Goal: Task Accomplishment & Management: Use online tool/utility

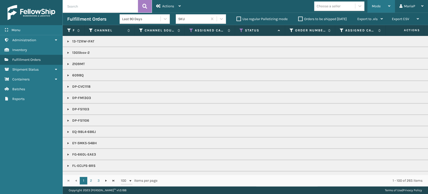
click at [379, 7] on span "Mode" at bounding box center [376, 6] width 9 height 4
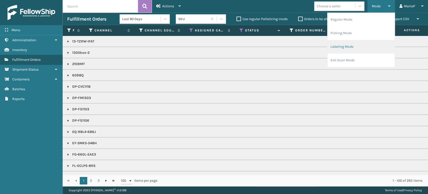
click at [365, 42] on li "Labeling Mode" at bounding box center [360, 47] width 67 height 14
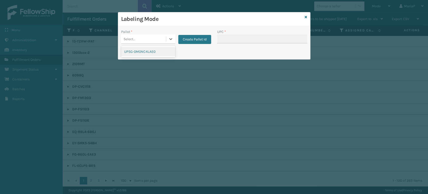
click at [154, 41] on div "Select..." at bounding box center [143, 39] width 45 height 8
click at [144, 53] on div "UPSG-0M0NC4LAE0" at bounding box center [148, 51] width 54 height 9
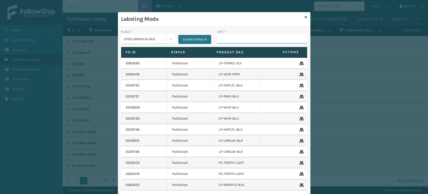
drag, startPoint x: 238, startPoint y: 37, endPoint x: 242, endPoint y: 37, distance: 3.3
click at [239, 37] on input "UPC *" at bounding box center [262, 38] width 90 height 9
type input "lp-m"
click at [227, 44] on div "UPC * lp-m" at bounding box center [262, 38] width 96 height 18
click at [228, 39] on input "lp-m" at bounding box center [257, 38] width 81 height 9
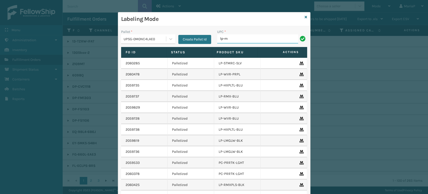
click at [228, 39] on input "lp-m" at bounding box center [257, 38] width 81 height 9
click at [228, 38] on input "lp-m" at bounding box center [257, 38] width 81 height 9
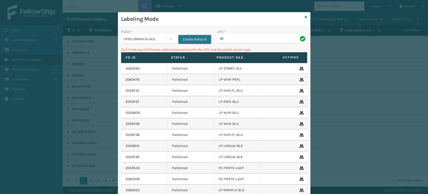
type input "8"
type input "LP-SNCLTM-BLK"
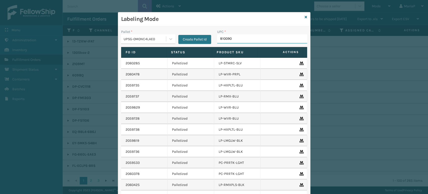
type input "8100909"
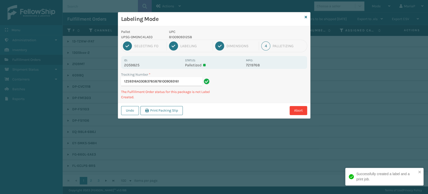
type input "1Z59316A0308378587810090931616"
click at [180, 38] on p "810090933351" at bounding box center [206, 36] width 74 height 5
copy p "810090933351"
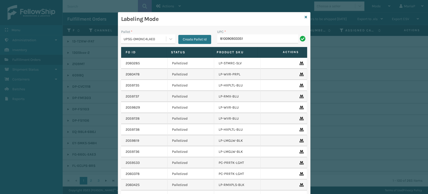
type input "810090933351"
click at [305, 17] on icon at bounding box center [306, 17] width 3 height 4
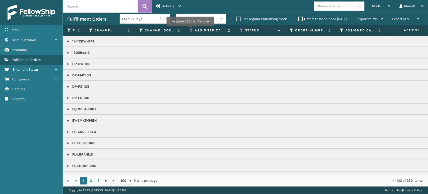
click at [190, 30] on icon at bounding box center [191, 30] width 4 height 5
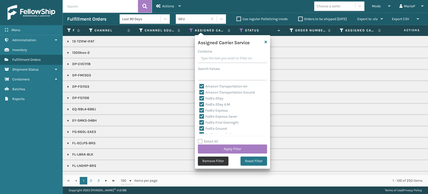
click at [217, 165] on button "Remove Filter" at bounding box center [213, 160] width 31 height 9
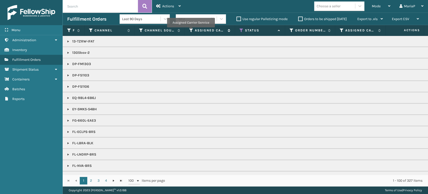
click at [190, 31] on icon at bounding box center [191, 30] width 4 height 5
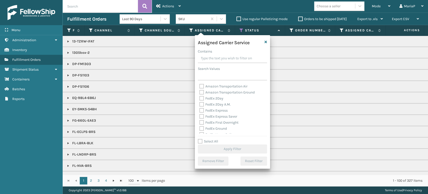
click at [200, 141] on label "Select All" at bounding box center [208, 141] width 20 height 4
click at [200, 139] on input "Select All" at bounding box center [235, 138] width 75 height 1
checkbox input "true"
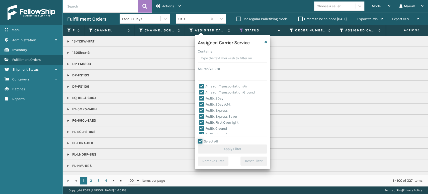
checkbox input "true"
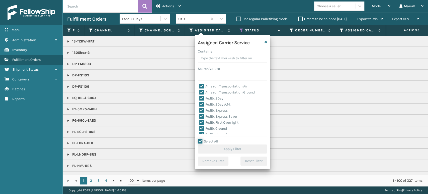
checkbox input "true"
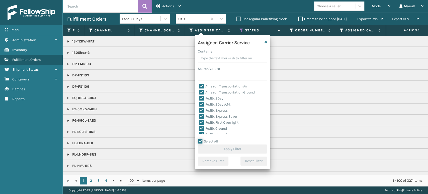
checkbox input "true"
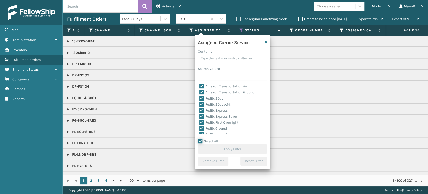
checkbox input "true"
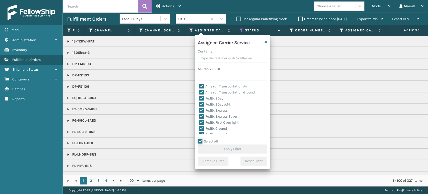
checkbox input "true"
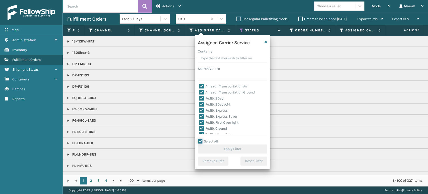
checkbox input "true"
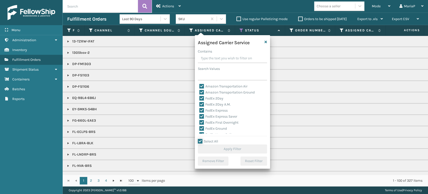
checkbox input "true"
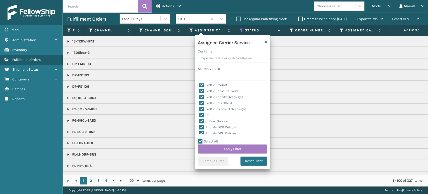
scroll to position [56, 0]
click at [204, 103] on label "LTL" at bounding box center [204, 103] width 11 height 4
click at [200, 103] on input "LTL" at bounding box center [199, 101] width 0 height 3
checkbox input "false"
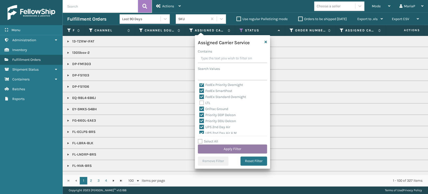
click at [238, 150] on button "Apply Filter" at bounding box center [232, 148] width 69 height 9
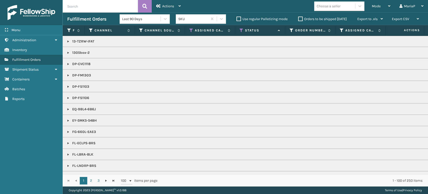
click at [299, 17] on label "Orders to be shipped [DATE]" at bounding box center [322, 19] width 49 height 4
click at [298, 17] on input "Orders to be shipped [DATE]" at bounding box center [298, 17] width 0 height 3
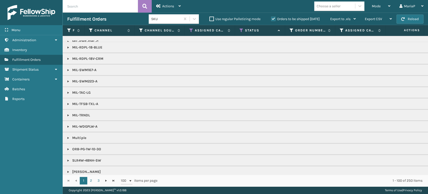
scroll to position [327, 0]
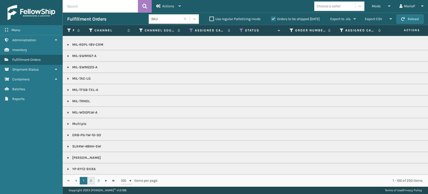
click at [91, 183] on link "2" at bounding box center [91, 180] width 8 height 8
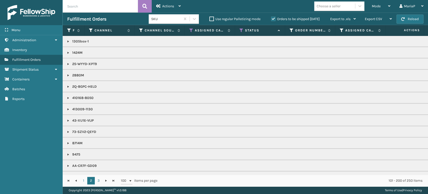
click at [333, 9] on div "Choose a seller" at bounding box center [329, 6] width 24 height 5
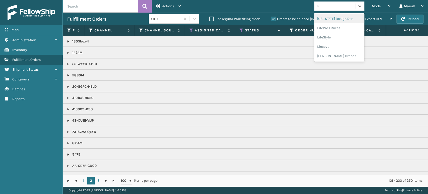
type input "lif"
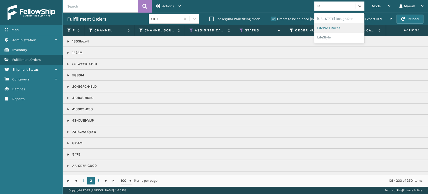
click at [338, 28] on div "LifePro Fitness" at bounding box center [339, 27] width 50 height 9
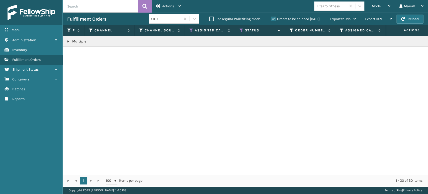
click at [68, 40] on link at bounding box center [68, 41] width 4 height 4
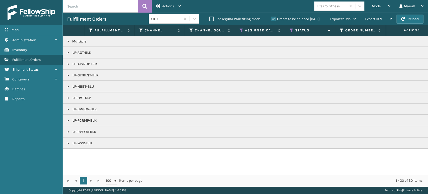
click at [68, 142] on link at bounding box center [68, 143] width 4 height 4
click at [66, 131] on link at bounding box center [68, 132] width 4 height 4
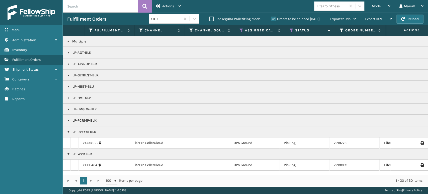
click at [68, 120] on link at bounding box center [68, 120] width 4 height 4
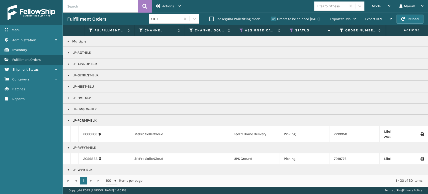
click at [69, 109] on link at bounding box center [68, 109] width 4 height 4
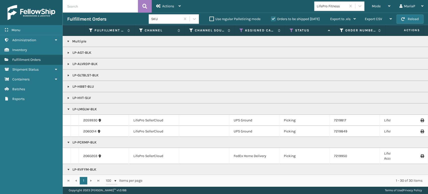
click at [68, 98] on link at bounding box center [68, 98] width 4 height 4
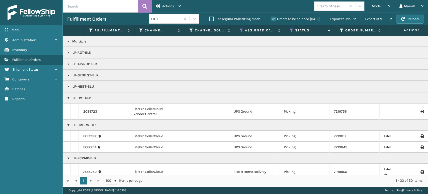
click at [68, 41] on link at bounding box center [68, 41] width 4 height 4
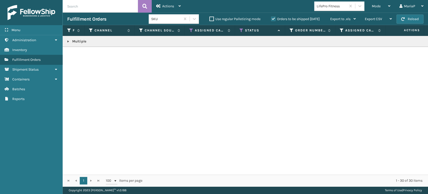
click at [68, 41] on link at bounding box center [68, 41] width 4 height 4
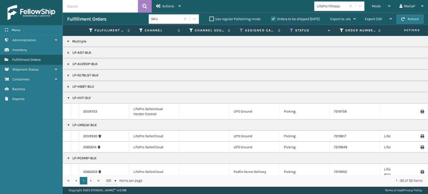
click at [68, 53] on link at bounding box center [68, 53] width 4 height 4
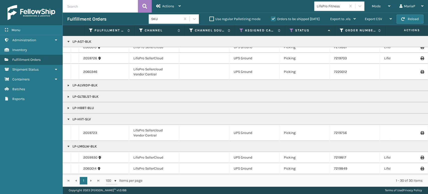
scroll to position [83, 0]
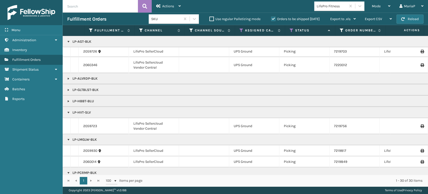
click at [68, 78] on link at bounding box center [68, 78] width 4 height 4
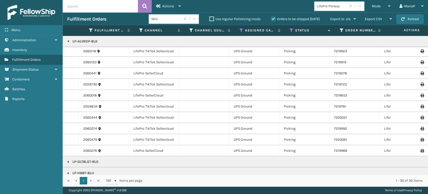
scroll to position [217, 0]
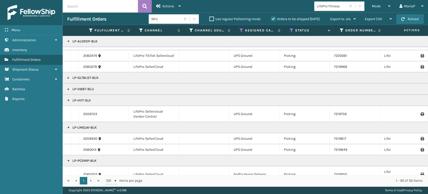
click at [70, 78] on link at bounding box center [68, 78] width 4 height 4
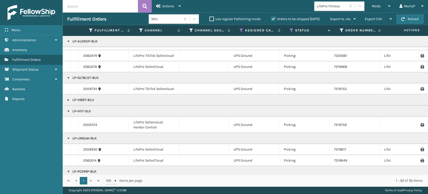
click at [70, 99] on link at bounding box center [68, 100] width 4 height 4
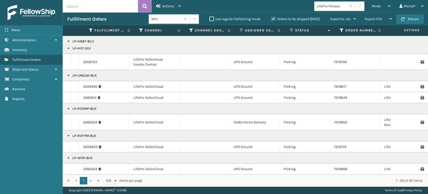
scroll to position [347, 0]
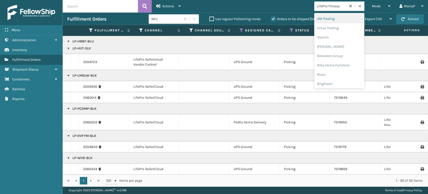
click at [329, 7] on div "LifePro Fitness" at bounding box center [332, 6] width 30 height 5
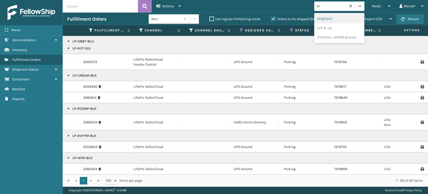
type input "bri"
click at [336, 16] on div "Brightech" at bounding box center [339, 18] width 50 height 9
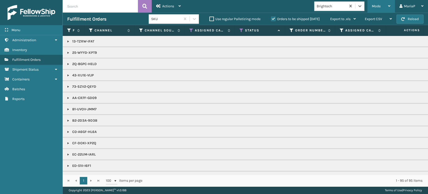
click at [371, 1] on div "Mode Regular Mode Picking Mode Labeling Mode Exit Scan Mode" at bounding box center [381, 6] width 28 height 13
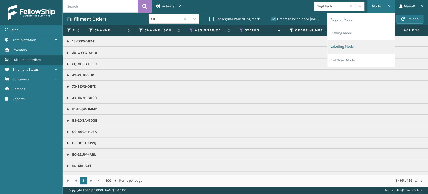
click at [354, 45] on li "Labeling Mode" at bounding box center [360, 47] width 67 height 14
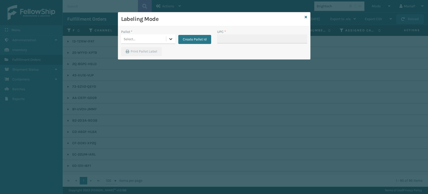
click at [167, 40] on div at bounding box center [170, 38] width 9 height 9
click at [151, 53] on div "UPSG-0M0NC4LAE0" at bounding box center [148, 51] width 54 height 9
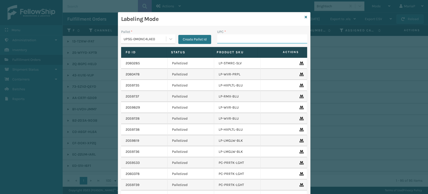
drag, startPoint x: 222, startPoint y: 39, endPoint x: 215, endPoint y: 42, distance: 7.1
click at [222, 39] on input "UPC *" at bounding box center [262, 38] width 90 height 9
type input "8048794"
type input "8409851"
type input "840985124038"
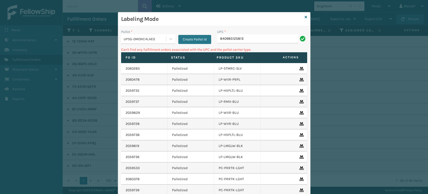
click at [214, 38] on div "UPC * 840985125813" at bounding box center [262, 38] width 96 height 18
click at [218, 38] on input "840985125813" at bounding box center [257, 38] width 81 height 9
type input "00840985125813"
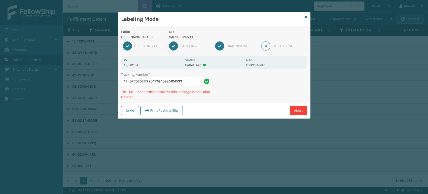
type input "1ZH0R7060317720479840985124533"
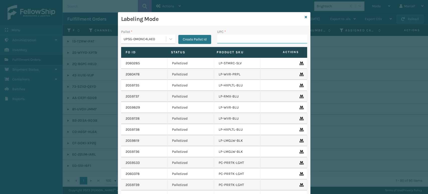
drag, startPoint x: 233, startPoint y: 39, endPoint x: 238, endPoint y: 39, distance: 5.0
click at [233, 39] on input "UPC *" at bounding box center [262, 38] width 90 height 9
type input "804"
type input "810090933351"
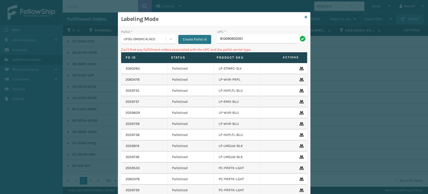
click at [243, 36] on input "810090933351" at bounding box center [257, 38] width 81 height 9
type input "8048794"
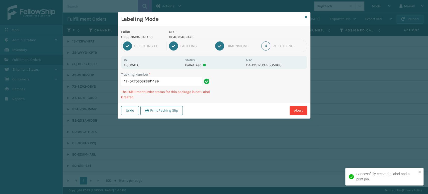
click at [187, 36] on p "804879482475" at bounding box center [206, 36] width 74 height 5
copy p "804879482475"
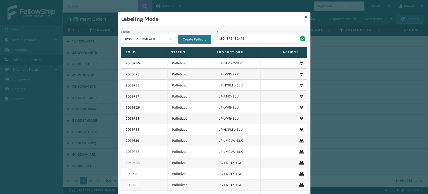
type input "804879482475"
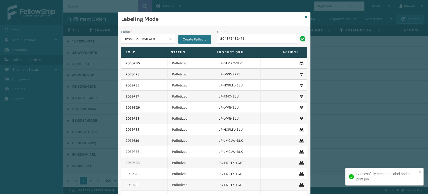
type input "804879482475"
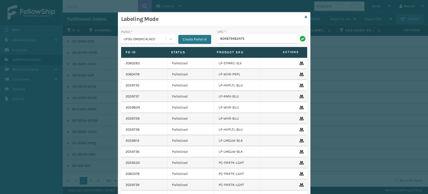
type input "804879482475"
type input "840985118204"
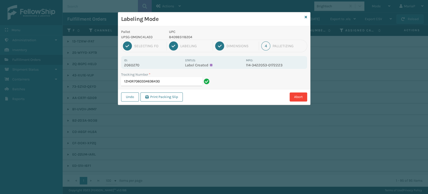
click at [179, 35] on p "840985118204" at bounding box center [206, 36] width 74 height 5
copy p "840985118204"
click at [178, 84] on input "1ZH0R7060334636430" at bounding box center [161, 81] width 81 height 9
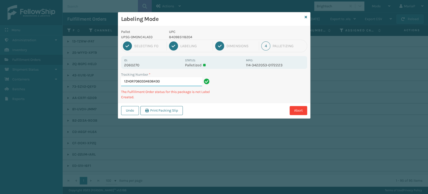
paste input "840985118204"
type input "1ZH0R7060334636430840985118204"
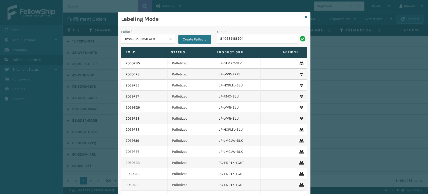
type input "840985118204"
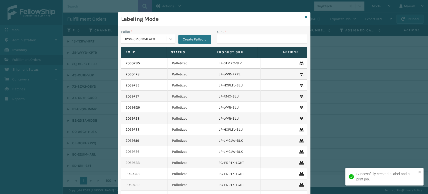
type input "840985118204"
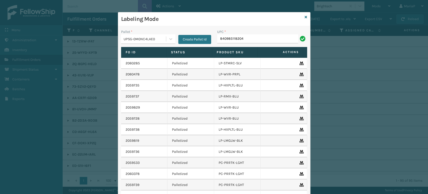
type input "840985118204"
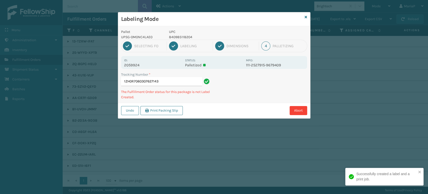
type input "1ZH0R7060307627143840985118204"
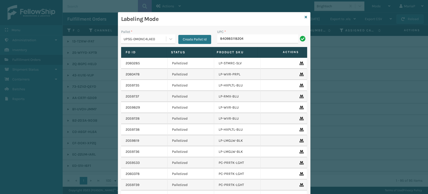
type input "840985118204"
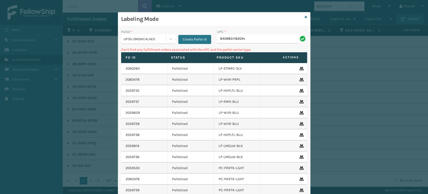
type input "840985118204v"
click at [305, 17] on icon at bounding box center [306, 17] width 3 height 4
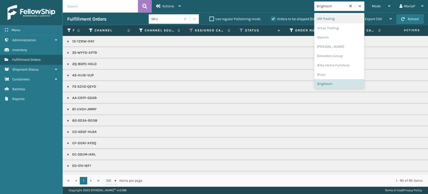
click at [328, 7] on div "Brightech" at bounding box center [332, 6] width 30 height 5
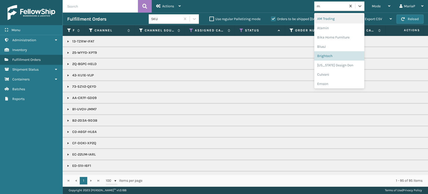
type input "mi"
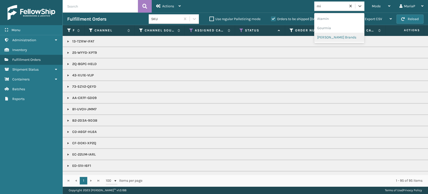
click at [337, 37] on div "[PERSON_NAME] Brands" at bounding box center [339, 37] width 50 height 9
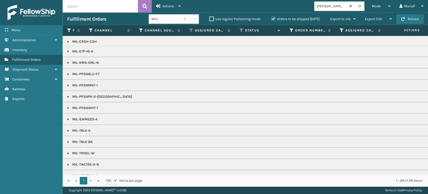
scroll to position [23, 0]
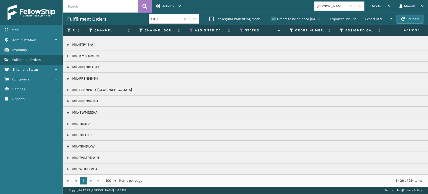
click at [68, 167] on link at bounding box center [68, 169] width 4 height 4
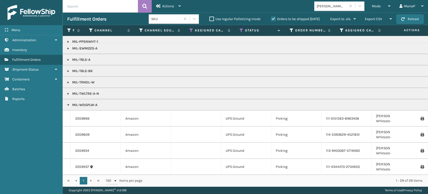
scroll to position [155, 0]
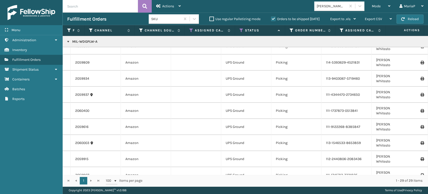
click at [88, 188] on div "2060157" at bounding box center [95, 190] width 41 height 5
click at [76, 188] on link "2060157" at bounding box center [81, 190] width 13 height 5
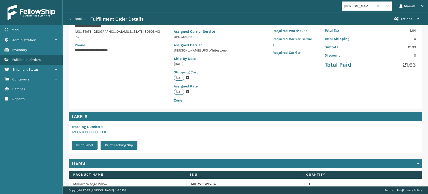
scroll to position [102, 0]
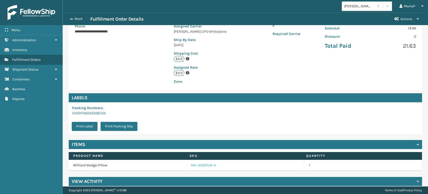
click at [197, 162] on link "MIL-WDGPLW-A" at bounding box center [203, 164] width 25 height 5
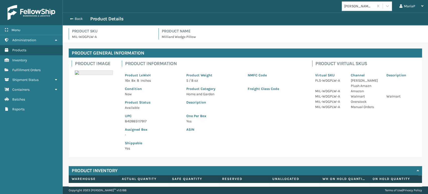
click at [135, 118] on p "840985117917" at bounding box center [152, 120] width 55 height 5
copy p "840985117917"
click at [73, 20] on button "Back" at bounding box center [78, 19] width 23 height 5
click at [73, 19] on button "Back" at bounding box center [78, 19] width 23 height 5
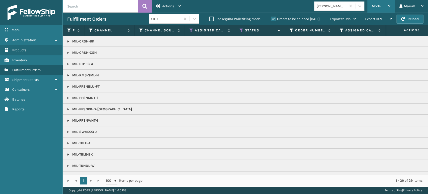
drag, startPoint x: 382, startPoint y: 6, endPoint x: 385, endPoint y: 10, distance: 4.7
click at [383, 6] on div "Mode" at bounding box center [381, 6] width 19 height 13
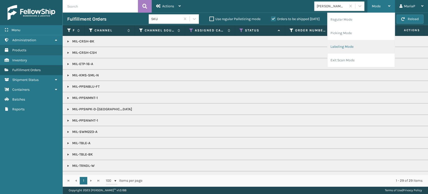
click at [359, 47] on li "Labeling Mode" at bounding box center [360, 47] width 67 height 14
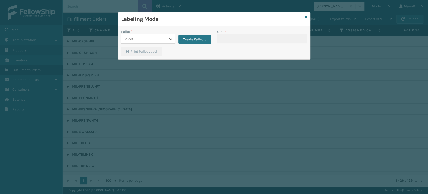
click at [143, 37] on div "Select..." at bounding box center [143, 39] width 45 height 8
click at [150, 54] on div "UPSG-0M0NC4LAE0" at bounding box center [148, 51] width 54 height 9
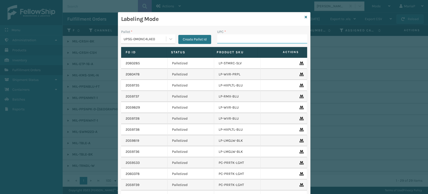
click at [231, 41] on input "UPC *" at bounding box center [262, 38] width 90 height 9
paste input "840985117917"
type input "840985117917"
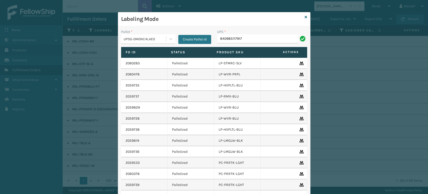
type input "840985117917"
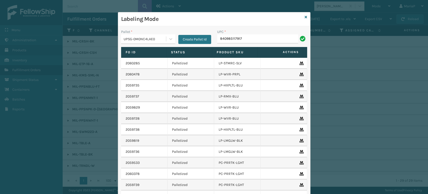
type input "840985117917"
click at [191, 42] on button "Create Pallet Id" at bounding box center [194, 39] width 33 height 9
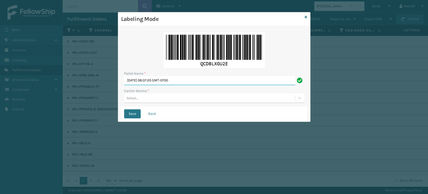
click at [204, 83] on input "[DATE] 08:07:20 GMT-0700" at bounding box center [209, 80] width 171 height 9
click at [204, 82] on input "[DATE] 08:07:20 GMT-0700" at bounding box center [209, 80] width 171 height 9
click at [204, 81] on input "[DATE] 08:07:20 GMT-0700" at bounding box center [209, 80] width 171 height 9
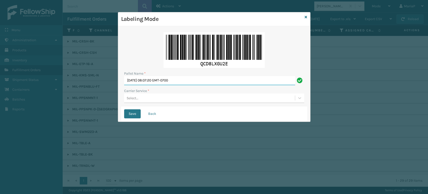
paste input "FDXU537708"
type input "FDXU537708"
click at [184, 99] on div "Select..." at bounding box center [209, 98] width 171 height 8
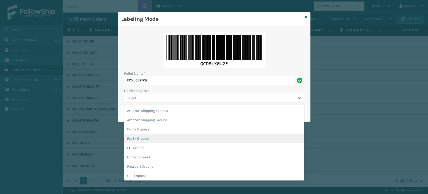
drag, startPoint x: 145, startPoint y: 140, endPoint x: 147, endPoint y: 137, distance: 4.0
click at [145, 140] on div "FedEx Ground" at bounding box center [214, 138] width 180 height 9
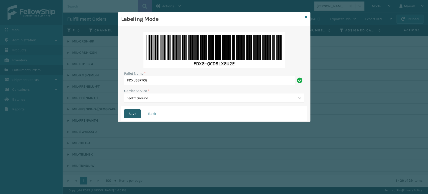
click at [131, 117] on button "Save" at bounding box center [132, 113] width 17 height 9
click at [130, 112] on button "Save" at bounding box center [132, 113] width 17 height 9
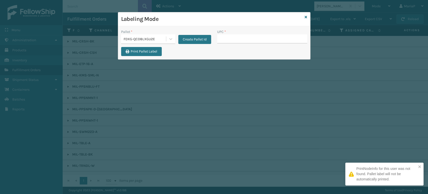
click at [228, 42] on input "UPC *" at bounding box center [262, 38] width 90 height 9
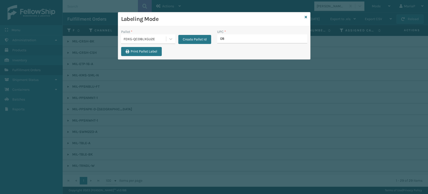
type input "080"
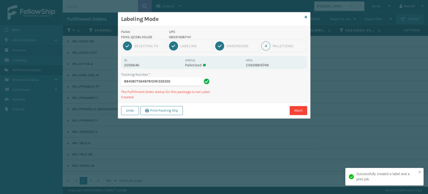
type input "884087756487810161332335"
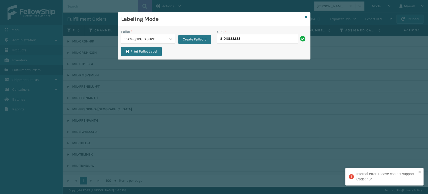
type input "810161332335"
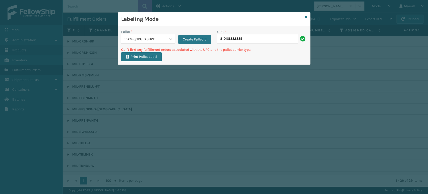
click at [264, 38] on input "810161332335" at bounding box center [257, 38] width 81 height 9
type input "81009093280"
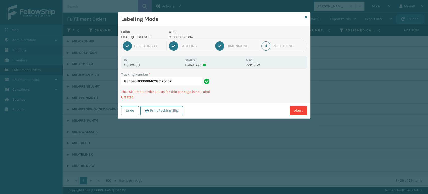
type input "884093163396840985120467"
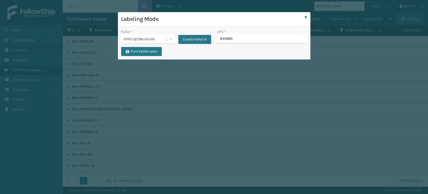
type input "8409851"
type input "08031"
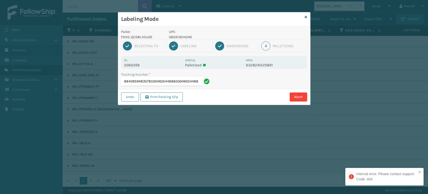
type input "884095948357850046054488850046054488"
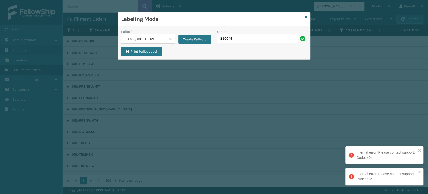
type input "8500460"
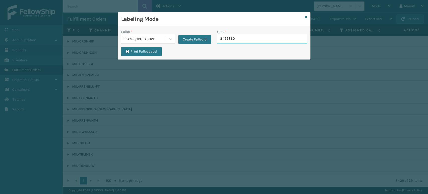
type input "84998603"
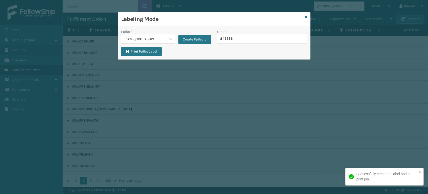
type input "8499860"
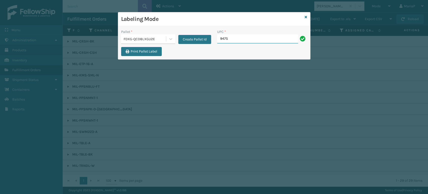
type input "9475"
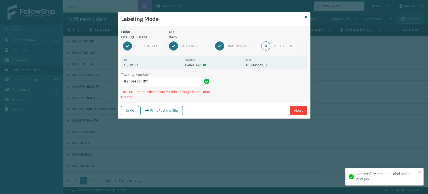
click at [175, 35] on p "9475" at bounding box center [206, 36] width 74 height 5
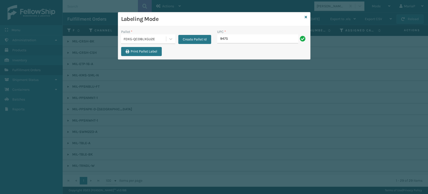
type input "9475"
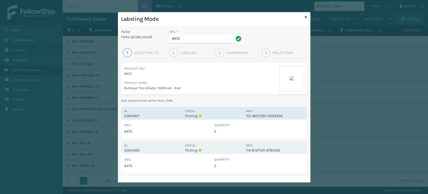
click at [134, 117] on p "2060407" at bounding box center [153, 115] width 58 height 5
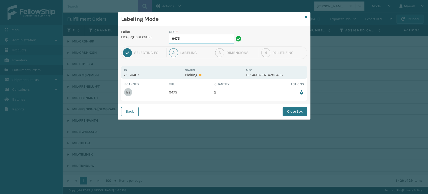
click at [203, 41] on input "9475" at bounding box center [201, 38] width 65 height 9
drag, startPoint x: 203, startPoint y: 41, endPoint x: 297, endPoint y: 110, distance: 116.5
click at [297, 110] on button "Close Box" at bounding box center [295, 111] width 25 height 9
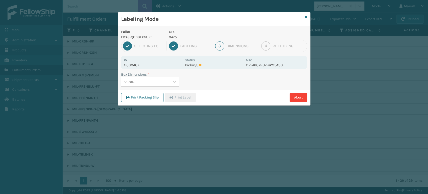
click at [144, 83] on div "Select..." at bounding box center [145, 81] width 49 height 8
type input "MED"
click at [184, 96] on button "Print Label" at bounding box center [180, 97] width 31 height 9
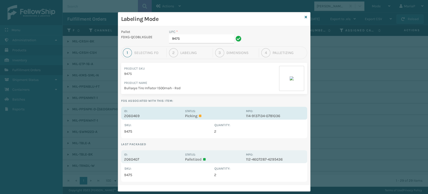
click at [135, 115] on p "2060469" at bounding box center [153, 115] width 58 height 5
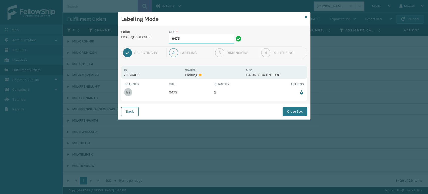
click at [198, 42] on input "9475" at bounding box center [201, 38] width 65 height 9
click at [292, 113] on button "Close Box" at bounding box center [295, 111] width 25 height 9
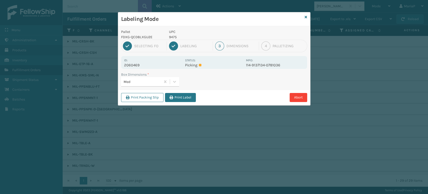
click at [179, 97] on button "Print Label" at bounding box center [180, 97] width 31 height 9
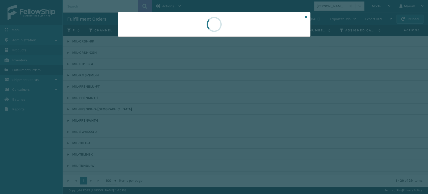
click at [180, 97] on div at bounding box center [214, 97] width 428 height 194
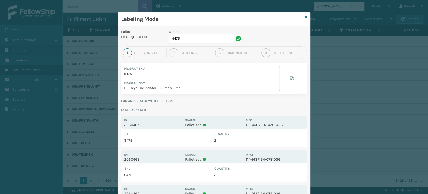
click at [199, 41] on input "9475" at bounding box center [201, 38] width 65 height 9
type input "10080313028800"
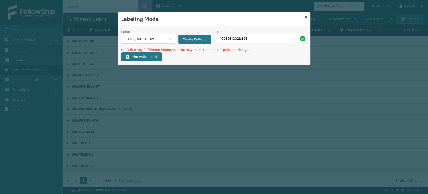
type input "10080313028806"
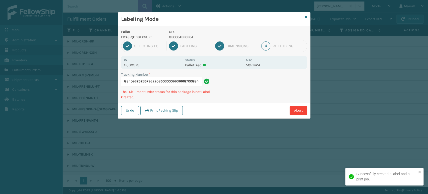
type input "8840962523579622085030009931668700884096252357"
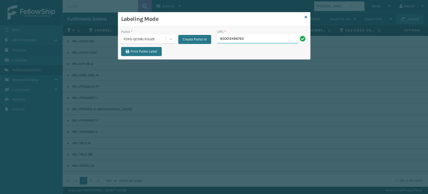
type input "850012486763"
click at [226, 40] on input "UPC *" at bounding box center [262, 38] width 90 height 9
type input "850012486763"
type input "8500406"
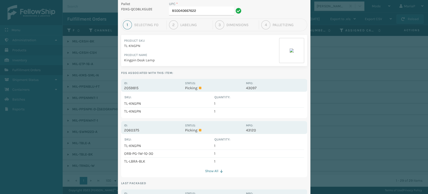
scroll to position [0, 0]
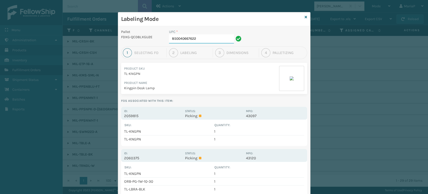
click at [202, 40] on input "850040667622" at bounding box center [201, 38] width 65 height 9
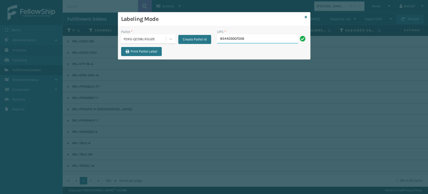
type input "854403007056"
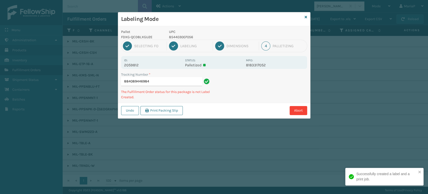
click at [180, 35] on p "854403007056" at bounding box center [206, 36] width 74 height 5
copy p "854403007056"
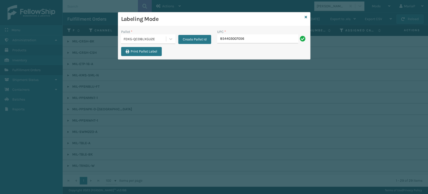
type input "854403007056"
type input "8500044"
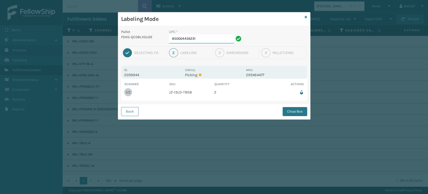
click at [210, 39] on input "850004456231" at bounding box center [201, 38] width 65 height 9
click at [294, 112] on button "Close Box" at bounding box center [295, 111] width 25 height 9
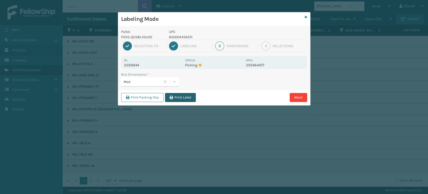
drag, startPoint x: 182, startPoint y: 102, endPoint x: 180, endPoint y: 98, distance: 4.5
click at [182, 102] on div "Print Packing Slip Print Label Abort" at bounding box center [214, 96] width 192 height 15
click at [184, 94] on button "Print Label" at bounding box center [180, 97] width 31 height 9
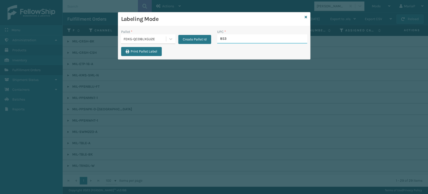
type input "8539"
type input "85391300880"
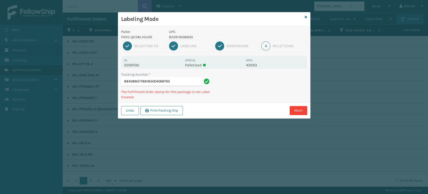
type input "884088517881850040667653"
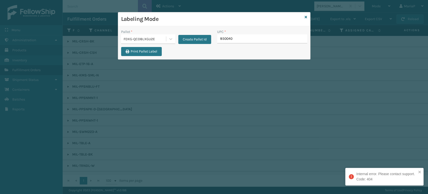
type input "8500406"
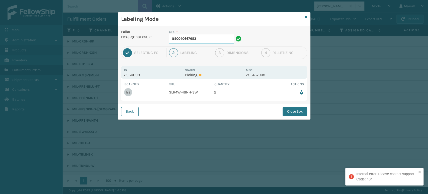
click at [214, 36] on input "850040667653" at bounding box center [201, 38] width 65 height 9
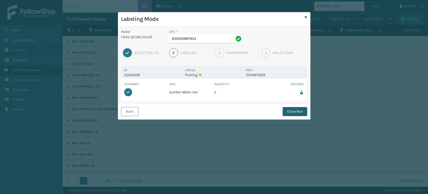
click at [302, 113] on button "Close Box" at bounding box center [295, 111] width 25 height 9
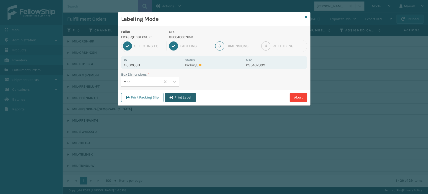
click at [186, 98] on button "Print Label" at bounding box center [180, 97] width 31 height 9
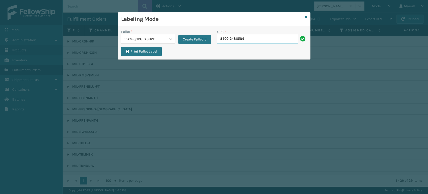
type input "850012486589"
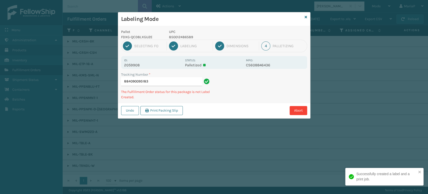
click at [174, 38] on p "850012486589" at bounding box center [206, 36] width 74 height 5
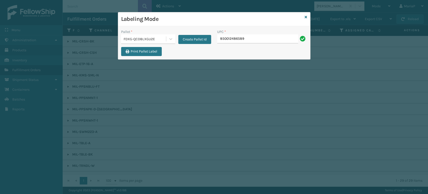
type input "850012486589"
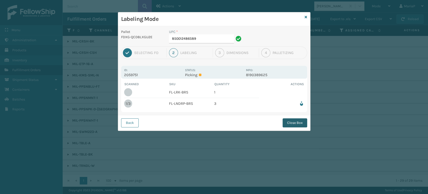
click at [286, 121] on button "Close Box" at bounding box center [295, 122] width 25 height 9
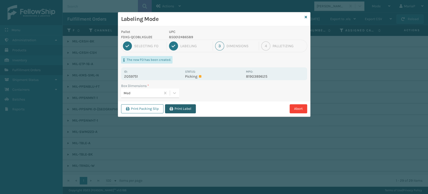
click at [175, 111] on button "Print Label" at bounding box center [180, 108] width 31 height 9
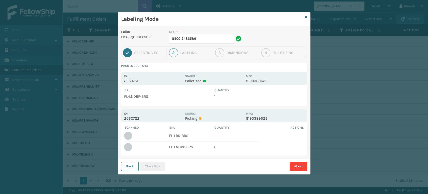
click at [128, 169] on button "Back" at bounding box center [130, 165] width 18 height 9
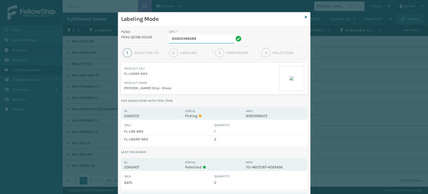
click at [206, 41] on input "850012486589" at bounding box center [201, 38] width 65 height 9
click at [207, 41] on input "850012486589" at bounding box center [201, 38] width 65 height 9
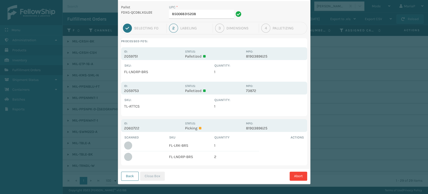
scroll to position [26, 0]
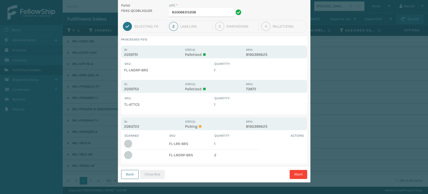
click at [132, 173] on button "Back" at bounding box center [130, 173] width 18 height 9
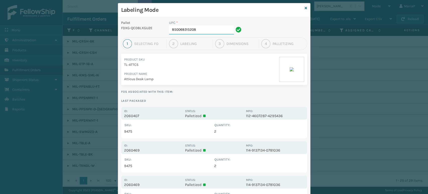
scroll to position [0, 0]
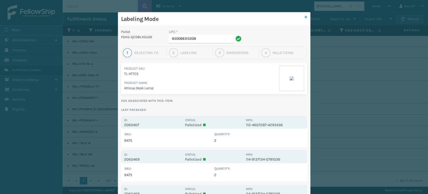
click at [305, 17] on icon at bounding box center [306, 17] width 3 height 4
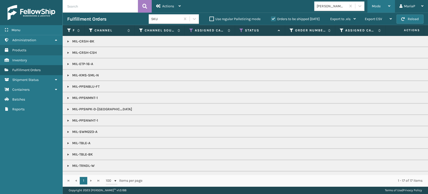
click at [377, 5] on span "Mode" at bounding box center [376, 6] width 9 height 4
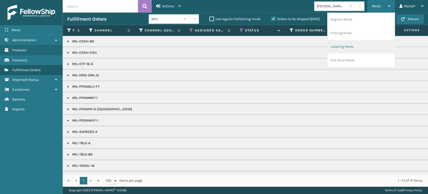
click at [353, 48] on li "Labeling Mode" at bounding box center [360, 47] width 67 height 14
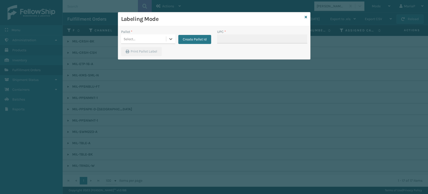
click at [149, 41] on div "Select..." at bounding box center [143, 39] width 45 height 8
click at [156, 64] on div "UPSG-0M0NC4LAE0" at bounding box center [148, 60] width 54 height 9
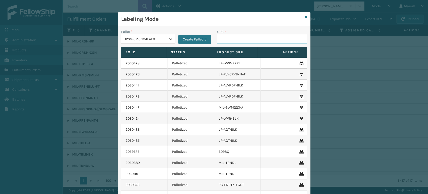
click at [229, 38] on input "UPC *" at bounding box center [262, 38] width 90 height 9
drag, startPoint x: 145, startPoint y: 35, endPoint x: 147, endPoint y: 44, distance: 9.1
click at [145, 35] on div "UPSG-0M0NC4LAE0" at bounding box center [143, 39] width 45 height 8
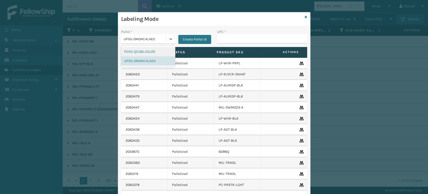
click at [148, 52] on div "FDXG-QCD8LXGU2E" at bounding box center [148, 51] width 54 height 9
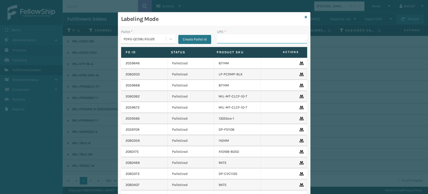
click at [240, 37] on input "UPC *" at bounding box center [262, 38] width 90 height 9
type input "853913008850.."
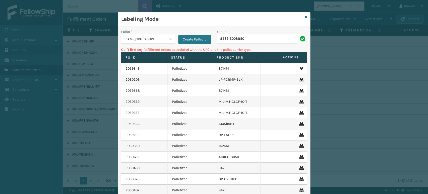
type input "853913008850"
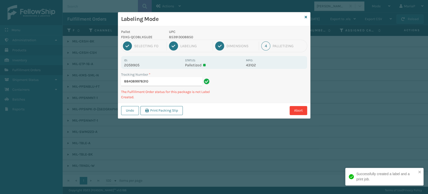
click at [185, 35] on p "853913008850" at bounding box center [206, 36] width 74 height 5
copy p "853913008850"
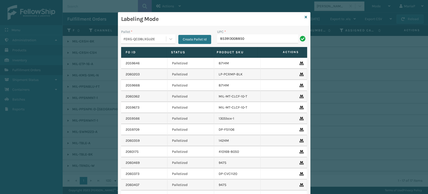
type input "853913008850"
click at [234, 40] on input "UPC *" at bounding box center [262, 38] width 90 height 9
type input "850068"
click at [233, 37] on input "UPC *" at bounding box center [262, 38] width 90 height 9
type input "853"
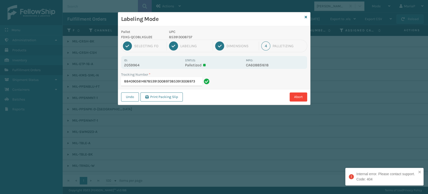
type input "884090561487853913008973853913008973"
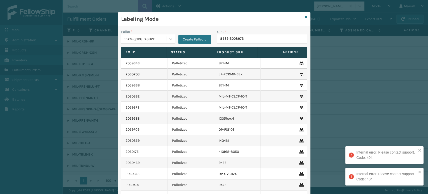
type input "853913008973"
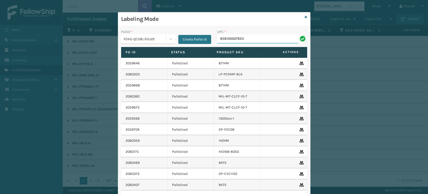
type input "858100007623"
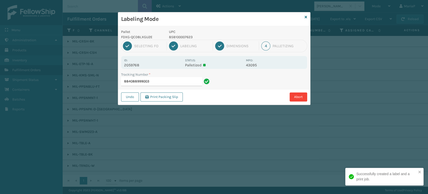
click at [177, 36] on p "858100007623" at bounding box center [206, 36] width 74 height 5
copy p "858100007623"
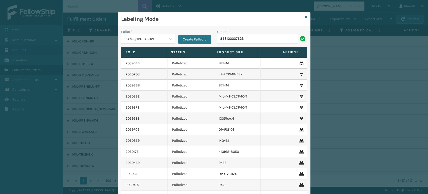
type input "858100007623"
type input "8500124"
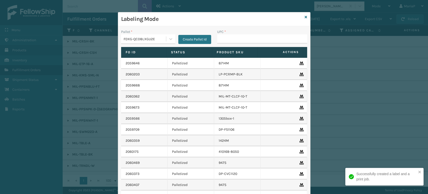
drag, startPoint x: 22, startPoint y: -13, endPoint x: 47, endPoint y: 17, distance: 37.9
click at [39, 0] on html "Successfully created a label and a print job. Menu Administration Products Inve…" at bounding box center [214, 97] width 428 height 194
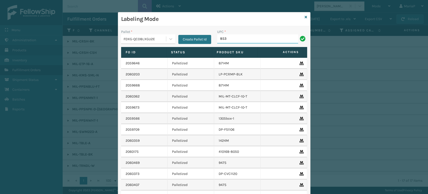
type input "8537"
click at [251, 43] on div "UPC * 85789900647" at bounding box center [262, 38] width 96 height 18
type input "857899006473"
type input "9622080"
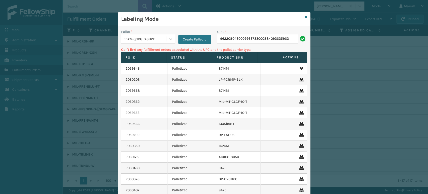
click at [258, 39] on input "9622080430009963733000884093635963" at bounding box center [257, 38] width 81 height 9
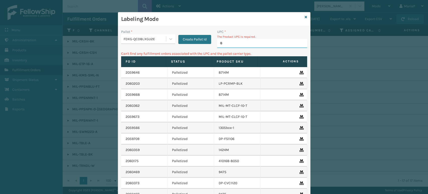
type input "85"
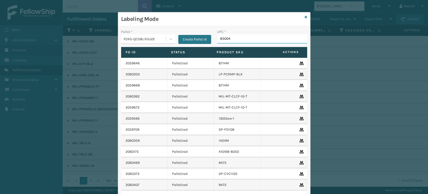
type input "850040"
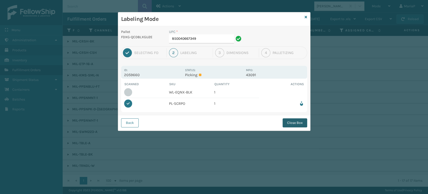
click at [300, 124] on button "Close Box" at bounding box center [295, 122] width 25 height 9
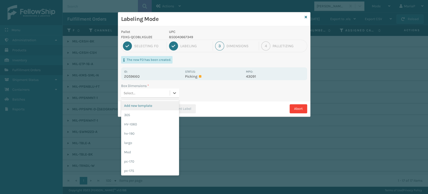
click at [158, 94] on div "Select..." at bounding box center [145, 93] width 49 height 8
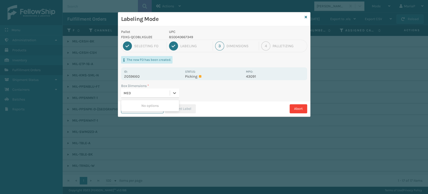
type input "MED"
drag, startPoint x: 168, startPoint y: 106, endPoint x: 180, endPoint y: 106, distance: 11.8
click at [168, 106] on div "Med" at bounding box center [150, 105] width 58 height 9
click at [181, 106] on button "Print Label" at bounding box center [180, 108] width 31 height 9
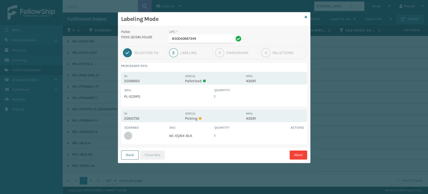
click at [132, 156] on button "Back" at bounding box center [130, 154] width 18 height 9
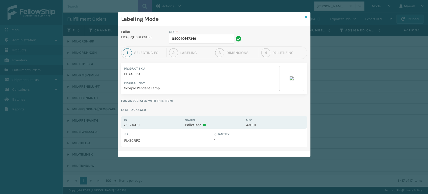
click at [305, 16] on icon at bounding box center [306, 17] width 3 height 4
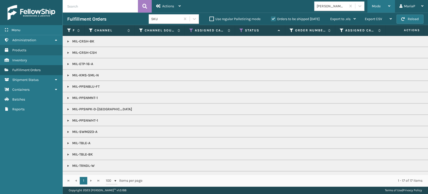
click at [383, 2] on div "Mode" at bounding box center [381, 6] width 19 height 13
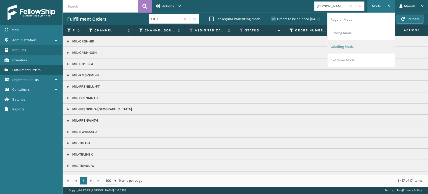
click at [356, 47] on li "Labeling Mode" at bounding box center [360, 47] width 67 height 14
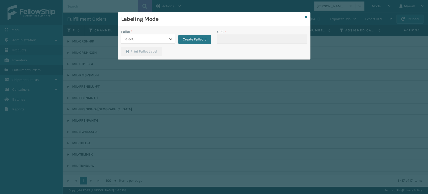
click at [147, 37] on div "Select..." at bounding box center [143, 39] width 45 height 8
click at [146, 59] on div "UPSG-0M0NC4LAE0" at bounding box center [148, 60] width 54 height 9
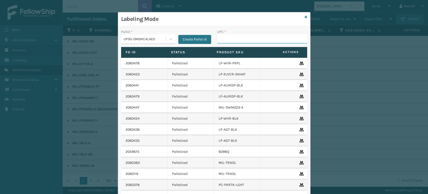
click at [224, 41] on input "UPC *" at bounding box center [262, 38] width 90 height 9
type input "8580012486817"
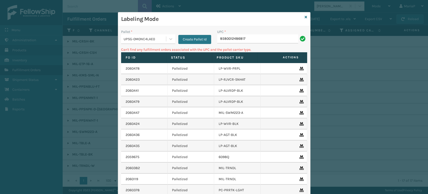
click at [225, 39] on input "8580012486817" at bounding box center [257, 38] width 81 height 9
type input "850012486817"
click at [154, 42] on div "UPSG-0M0NC4LAE0" at bounding box center [143, 39] width 45 height 8
click at [148, 50] on div "FDXG-QCD8LXGU2E" at bounding box center [148, 51] width 54 height 9
click at [252, 40] on input "850012486817" at bounding box center [257, 38] width 81 height 9
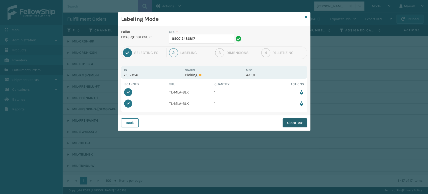
click at [293, 121] on button "Close Box" at bounding box center [295, 122] width 25 height 9
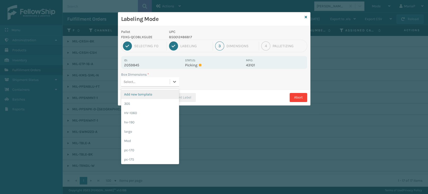
click at [162, 82] on div "Select..." at bounding box center [145, 81] width 49 height 8
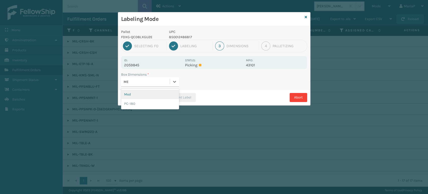
type input "MED"
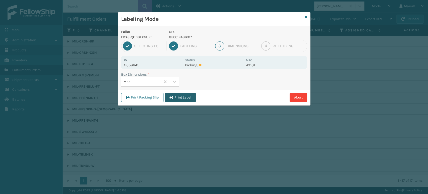
click at [186, 98] on button "Print Label" at bounding box center [180, 97] width 31 height 9
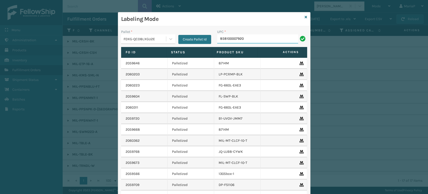
type input "858100007920"
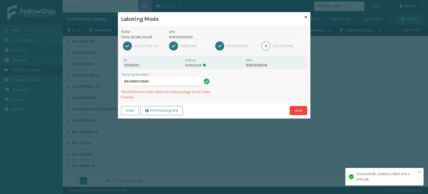
click at [171, 36] on p "858100007920" at bounding box center [206, 36] width 74 height 5
copy p "858100007920"
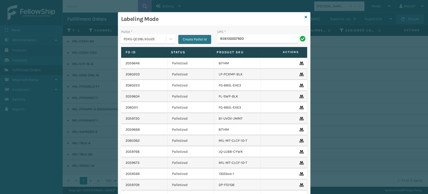
type input "858100007920"
type input "8500124862"
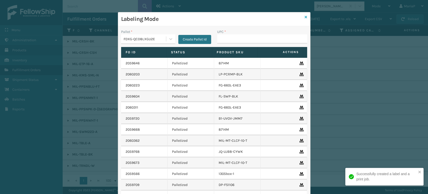
click at [305, 18] on icon at bounding box center [306, 17] width 3 height 4
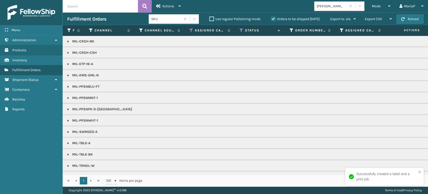
click at [326, 9] on div "[PERSON_NAME] Brands" at bounding box center [330, 6] width 32 height 8
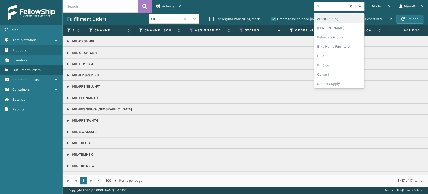
type input "BR"
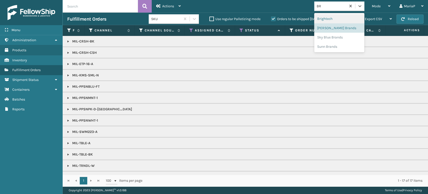
click at [320, 19] on div "Brightech" at bounding box center [339, 18] width 50 height 9
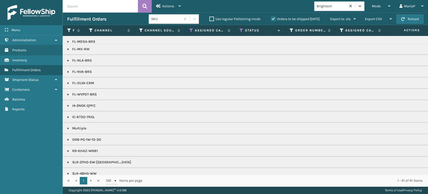
scroll to position [225, 0]
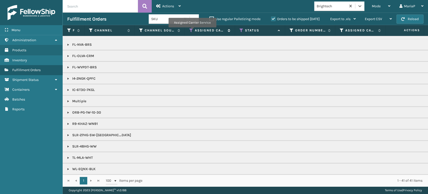
click at [192, 31] on icon at bounding box center [191, 30] width 4 height 5
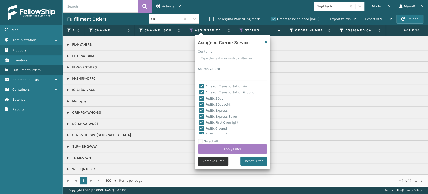
click at [207, 162] on button "Remove Filter" at bounding box center [213, 160] width 31 height 9
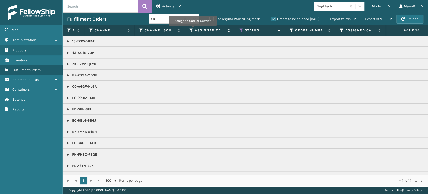
click at [193, 29] on icon at bounding box center [191, 30] width 4 height 5
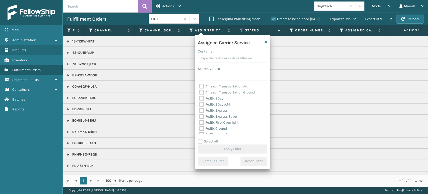
click at [204, 127] on label "FedEx Ground" at bounding box center [213, 128] width 28 height 4
click at [200, 127] on input "FedEx Ground" at bounding box center [199, 126] width 0 height 3
checkbox input "true"
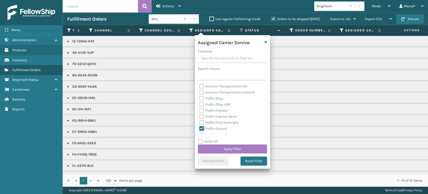
scroll to position [28, 0]
click at [201, 105] on label "FedEx Home Delivery" at bounding box center [218, 106] width 39 height 4
click at [200, 105] on input "FedEx Home Delivery" at bounding box center [199, 105] width 0 height 3
checkbox input "true"
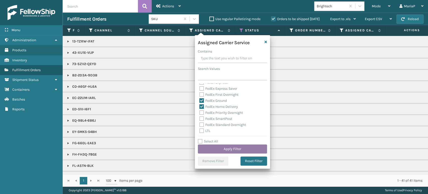
click at [256, 149] on button "Apply Filter" at bounding box center [232, 148] width 69 height 9
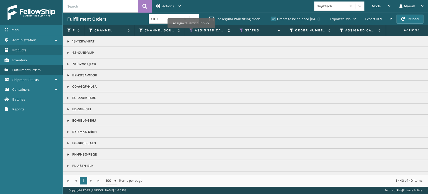
click at [191, 31] on icon at bounding box center [191, 30] width 4 height 5
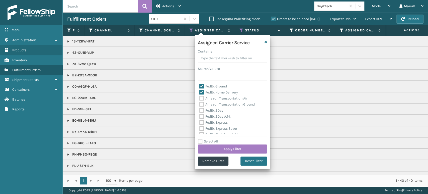
click at [201, 142] on label "Select All" at bounding box center [208, 141] width 20 height 4
click at [201, 139] on input "Select All" at bounding box center [235, 138] width 75 height 1
checkbox input "true"
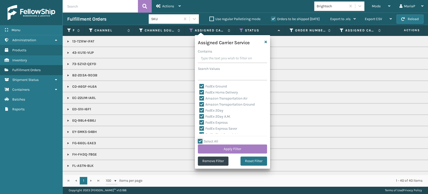
checkbox input "true"
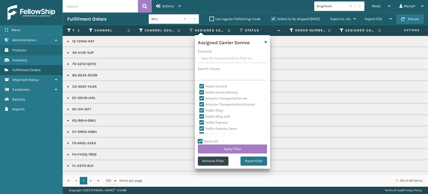
checkbox input "true"
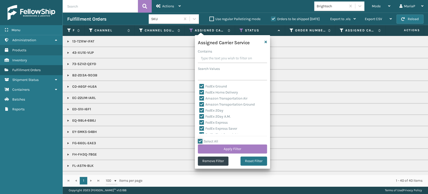
checkbox input "true"
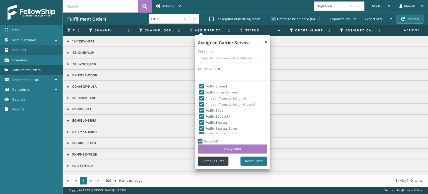
checkbox input "true"
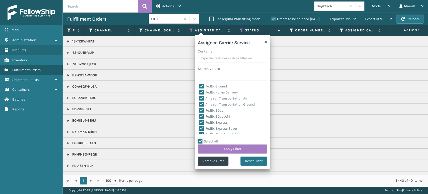
checkbox input "true"
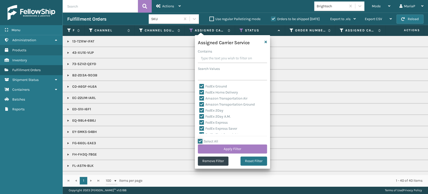
checkbox input "true"
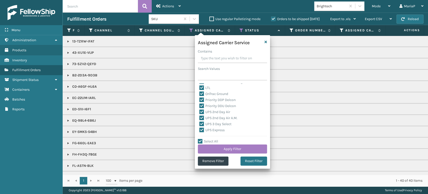
click at [202, 86] on label "LTL" at bounding box center [204, 87] width 11 height 4
click at [200, 86] on input "LTL" at bounding box center [199, 86] width 0 height 3
checkbox input "false"
click at [251, 147] on button "Apply Filter" at bounding box center [232, 148] width 69 height 9
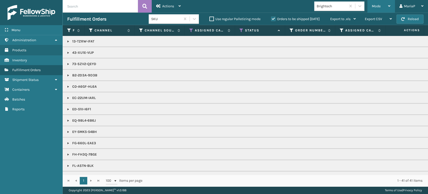
click at [385, 3] on div "Mode" at bounding box center [381, 6] width 19 height 13
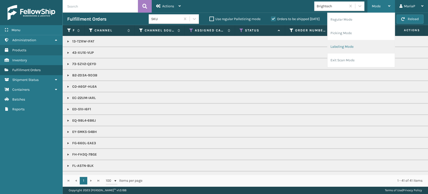
click at [366, 43] on li "Labeling Mode" at bounding box center [360, 47] width 67 height 14
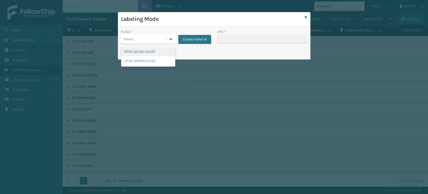
click at [166, 37] on div at bounding box center [170, 38] width 9 height 9
click at [160, 60] on div "UPSG-0M0NC4LAE0" at bounding box center [148, 60] width 54 height 9
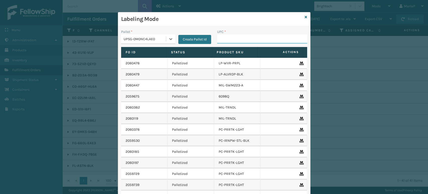
click at [226, 36] on input "UPC *" at bounding box center [262, 38] width 90 height 9
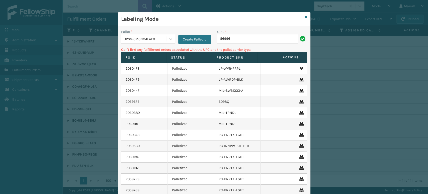
click at [229, 39] on input "56996" at bounding box center [257, 38] width 81 height 9
click at [148, 36] on div "UPSG-0M0NC4LAE0" at bounding box center [145, 38] width 43 height 5
drag, startPoint x: 142, startPoint y: 54, endPoint x: 154, endPoint y: 50, distance: 12.3
click at [143, 53] on div "FDXG-QCD8LXGU2E" at bounding box center [148, 51] width 54 height 9
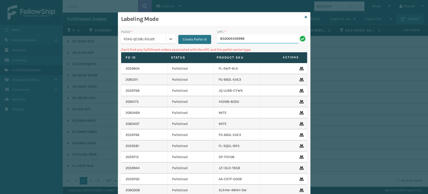
click at [267, 42] on input "850004456996" at bounding box center [257, 38] width 81 height 9
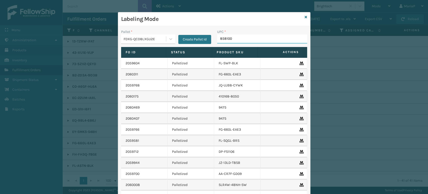
type input "8581000"
type input "8500102486794"
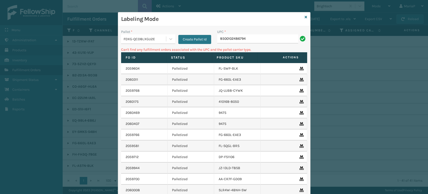
click at [229, 40] on input "8500102486794" at bounding box center [257, 38] width 81 height 9
type input "850012486794"
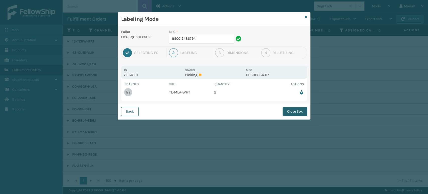
click at [297, 111] on button "Close Box" at bounding box center [295, 111] width 25 height 9
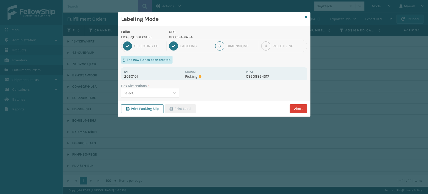
click at [299, 109] on button "Abort" at bounding box center [299, 108] width 18 height 9
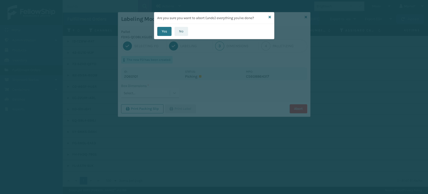
click at [186, 32] on button "No" at bounding box center [181, 31] width 14 height 9
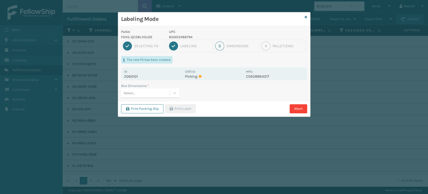
click at [190, 35] on p "850012486794" at bounding box center [206, 36] width 74 height 5
copy p "850012486794"
drag, startPoint x: 285, startPoint y: 109, endPoint x: 293, endPoint y: 106, distance: 8.7
click at [286, 109] on div "Abort" at bounding box center [252, 108] width 110 height 9
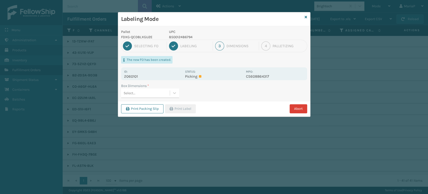
click at [293, 106] on button "Abort" at bounding box center [299, 108] width 18 height 9
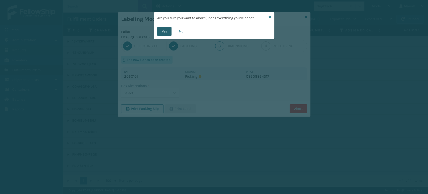
click at [168, 30] on button "Yes" at bounding box center [164, 31] width 14 height 9
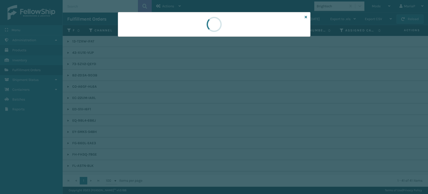
drag, startPoint x: 331, startPoint y: 59, endPoint x: 307, endPoint y: 56, distance: 24.5
click at [326, 58] on div at bounding box center [214, 97] width 428 height 194
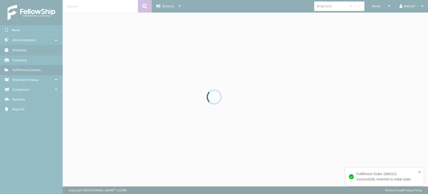
click at [379, 5] on div at bounding box center [214, 97] width 428 height 194
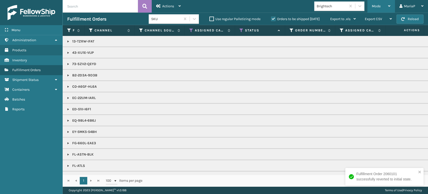
click at [372, 3] on div "Mode" at bounding box center [381, 6] width 19 height 13
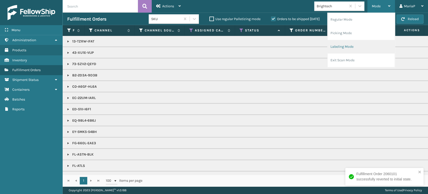
click at [354, 42] on li "Labeling Mode" at bounding box center [360, 47] width 67 height 14
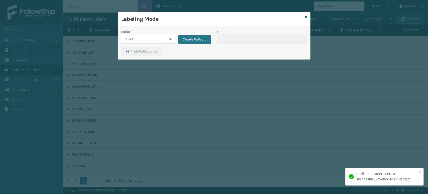
click at [158, 38] on div "Select..." at bounding box center [143, 39] width 45 height 8
click at [156, 53] on div "FDXG-QCD8LXGU2E" at bounding box center [148, 51] width 54 height 9
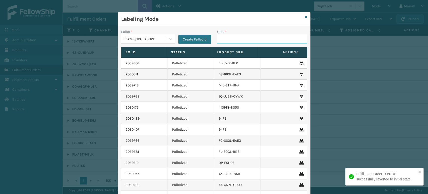
click at [236, 39] on input "UPC *" at bounding box center [262, 38] width 90 height 9
paste input "850012486794"
type input "850012486794"
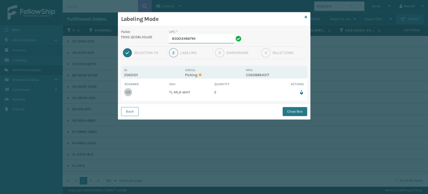
click at [233, 38] on input "850012486794" at bounding box center [201, 38] width 65 height 9
click at [301, 113] on button "Close Box" at bounding box center [295, 111] width 25 height 9
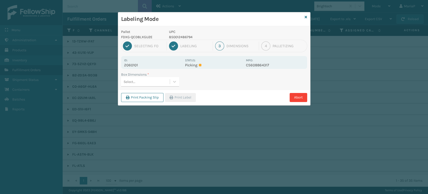
click at [147, 79] on div "Select..." at bounding box center [145, 81] width 49 height 8
type input "MED"
drag, startPoint x: 189, startPoint y: 91, endPoint x: 190, endPoint y: 93, distance: 2.9
click at [190, 93] on div "Print Packing Slip Print Label Abort" at bounding box center [214, 96] width 192 height 15
click at [191, 96] on button "Print Label" at bounding box center [180, 97] width 31 height 9
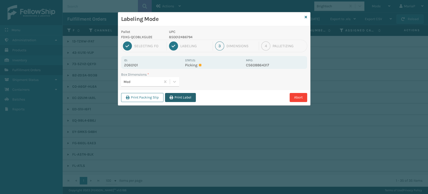
click at [191, 96] on div "Labeling Mode Pallet FDXG-QCD8LXGU2E UPC 850012486794 1 Selecting FO 2 Labeling…" at bounding box center [214, 97] width 428 height 194
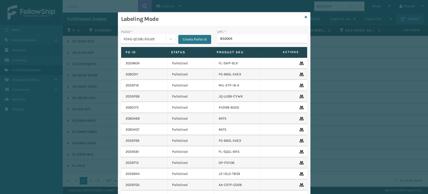
type input "8500044"
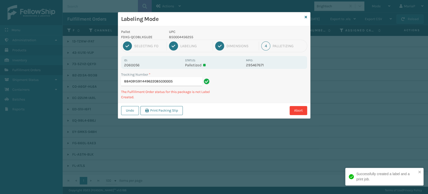
type input "88409159114496220850300059"
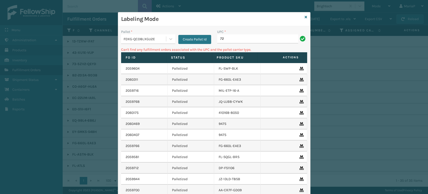
type input "7"
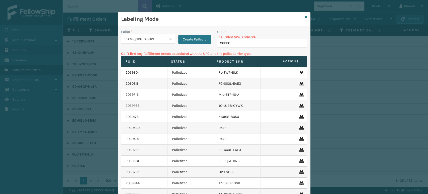
type input "962208"
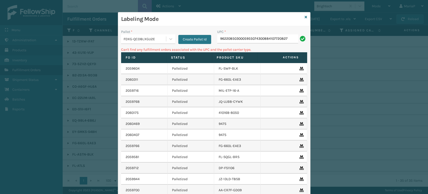
click at [244, 37] on input "9622085030005955074300884107720827" at bounding box center [257, 38] width 81 height 9
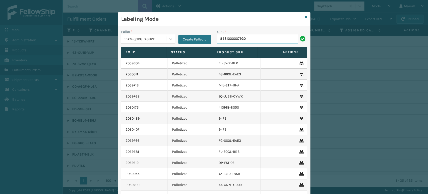
type input "8581000007920"
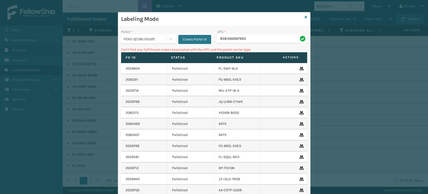
click at [227, 36] on input "8581000007920" at bounding box center [257, 38] width 81 height 9
type input "858100007920"
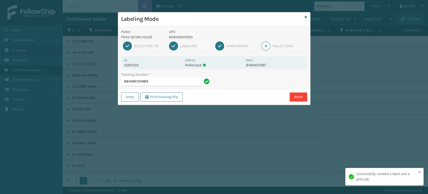
click at [172, 38] on p "858100007920" at bounding box center [206, 36] width 74 height 5
copy p "858100007920"
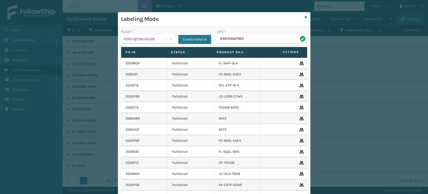
type input "858100007920"
type input "FL-OLVA-CRM"
type input "853913008072"
type input "85001"
type input "8500406"
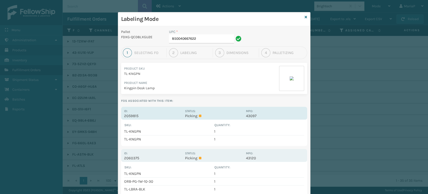
click at [132, 116] on p "2059815" at bounding box center [153, 115] width 58 height 5
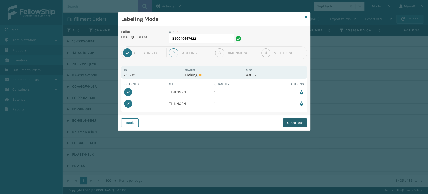
click at [300, 122] on button "Close Box" at bounding box center [295, 122] width 25 height 9
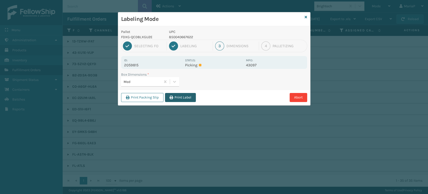
click at [181, 99] on button "Print Label" at bounding box center [180, 97] width 31 height 9
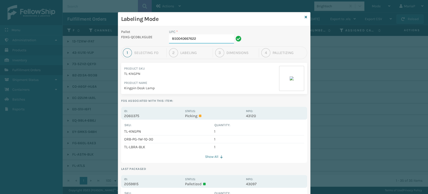
click at [202, 39] on input "850040667622" at bounding box center [201, 38] width 65 height 9
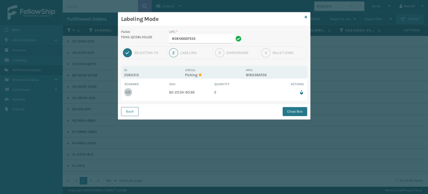
click at [127, 111] on button "Back" at bounding box center [130, 111] width 18 height 9
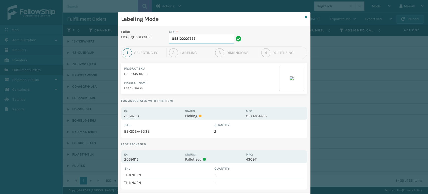
click at [206, 39] on input "858100007555" at bounding box center [201, 38] width 65 height 9
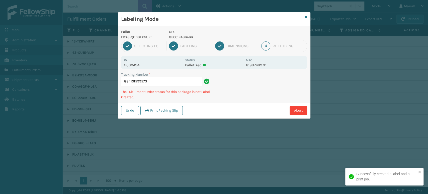
click at [183, 36] on p "850012486466" at bounding box center [206, 36] width 74 height 5
drag, startPoint x: 183, startPoint y: 35, endPoint x: 177, endPoint y: 35, distance: 6.0
click at [183, 35] on p "850012486466" at bounding box center [206, 36] width 74 height 5
click at [193, 36] on p "850012486466" at bounding box center [206, 36] width 74 height 5
click at [193, 35] on p "850012486466" at bounding box center [206, 36] width 74 height 5
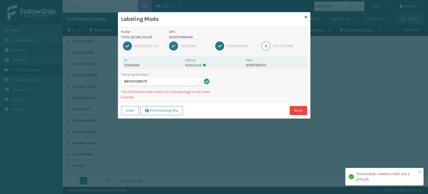
click at [193, 35] on p "850012486466" at bounding box center [206, 36] width 74 height 5
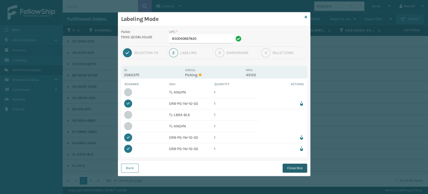
click at [300, 168] on button "Close Box" at bounding box center [295, 167] width 25 height 9
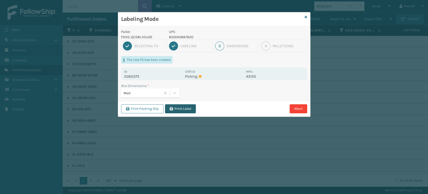
click at [188, 108] on button "Print Label" at bounding box center [180, 108] width 31 height 9
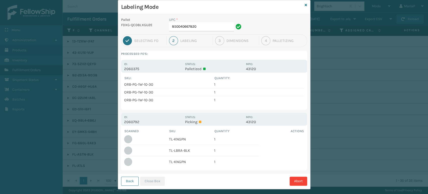
scroll to position [19, 0]
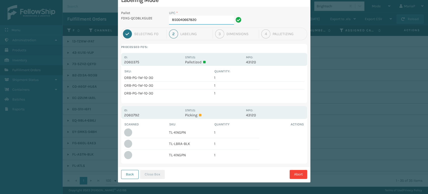
click at [203, 19] on input "850040667820" at bounding box center [201, 20] width 65 height 9
click at [141, 175] on button "Close Box" at bounding box center [152, 173] width 25 height 9
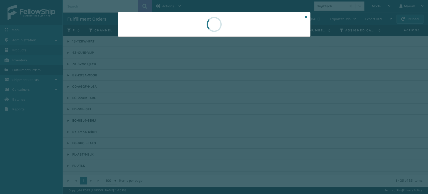
scroll to position [0, 0]
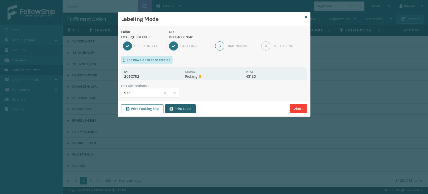
click at [180, 106] on button "Print Label" at bounding box center [180, 108] width 31 height 9
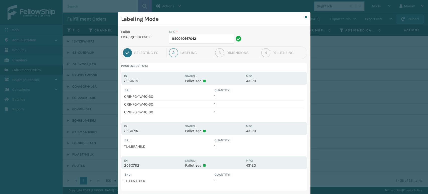
scroll to position [76, 0]
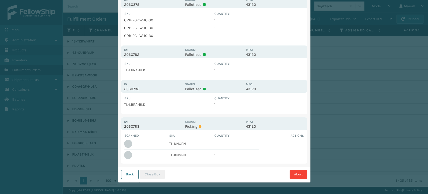
click at [130, 176] on button "Back" at bounding box center [130, 173] width 18 height 9
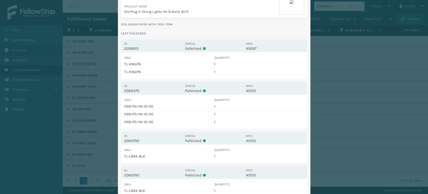
scroll to position [0, 0]
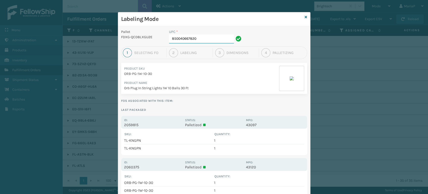
click at [219, 40] on input "850040667820" at bounding box center [201, 38] width 65 height 9
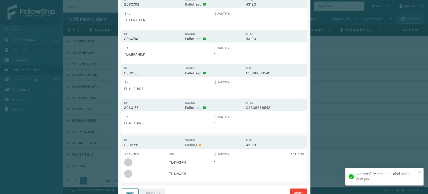
scroll to position [139, 0]
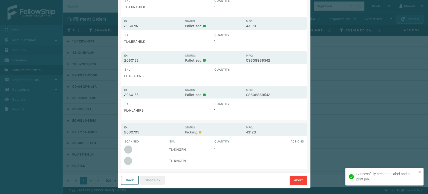
click at [128, 178] on button "Back" at bounding box center [130, 179] width 18 height 9
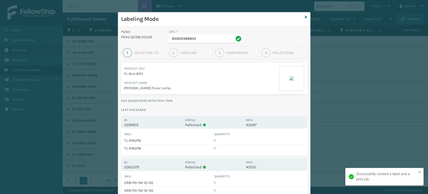
drag, startPoint x: 195, startPoint y: 50, endPoint x: 193, endPoint y: 54, distance: 5.2
drag, startPoint x: 193, startPoint y: 54, endPoint x: 206, endPoint y: 33, distance: 25.0
click at [206, 33] on div "UPC *" at bounding box center [206, 31] width 74 height 5
click at [205, 35] on div "UPC * 850012486855" at bounding box center [206, 36] width 74 height 14
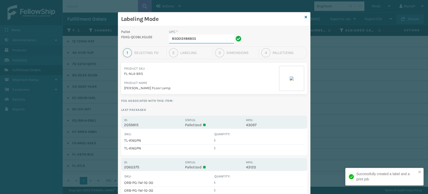
click at [205, 35] on input "850012486855" at bounding box center [201, 38] width 65 height 9
click at [204, 36] on input "850012486855" at bounding box center [201, 38] width 65 height 9
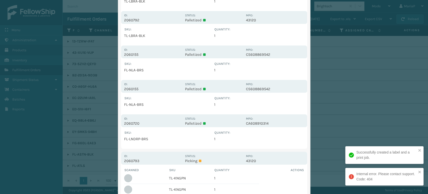
scroll to position [179, 0]
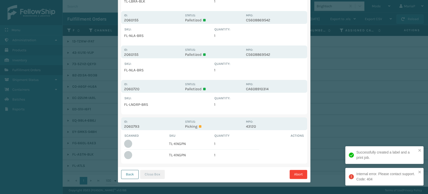
click at [122, 173] on button "Back" at bounding box center [130, 173] width 18 height 9
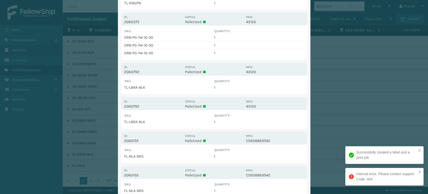
scroll to position [0, 0]
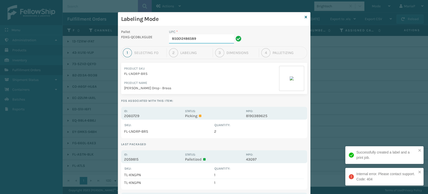
click at [197, 41] on input "850012486589" at bounding box center [201, 38] width 65 height 9
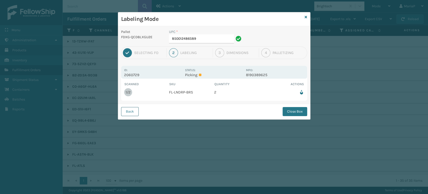
click at [130, 112] on button "Back" at bounding box center [130, 111] width 18 height 9
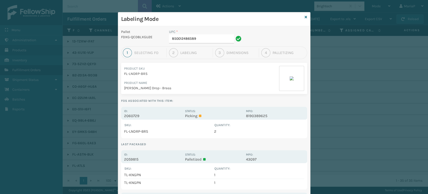
click at [305, 16] on div "Labeling Mode" at bounding box center [214, 19] width 192 height 14
click at [305, 18] on icon at bounding box center [306, 17] width 3 height 4
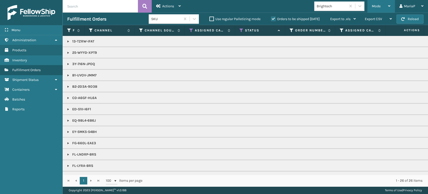
click at [380, 9] on div "Mode" at bounding box center [381, 6] width 19 height 13
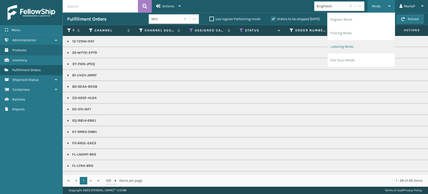
click at [358, 43] on li "Labeling Mode" at bounding box center [360, 47] width 67 height 14
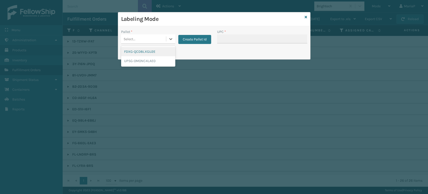
click at [144, 41] on div "Select..." at bounding box center [143, 39] width 45 height 8
click at [151, 60] on div "UPSG-0M0NC4LAE0" at bounding box center [148, 60] width 54 height 9
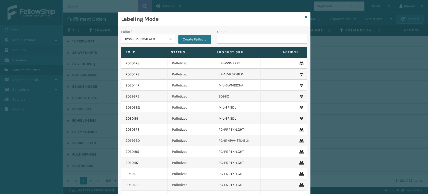
click at [225, 40] on input "UPC *" at bounding box center [262, 38] width 90 height 9
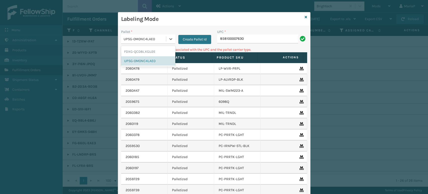
click at [135, 36] on div "UPSG-0M0NC4LAE0" at bounding box center [145, 38] width 43 height 5
click at [139, 48] on div "FDXG-QCD8LXGU2E" at bounding box center [148, 51] width 54 height 9
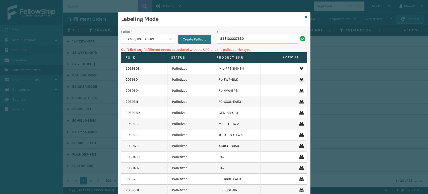
click at [248, 39] on input "858100007630" at bounding box center [257, 38] width 81 height 9
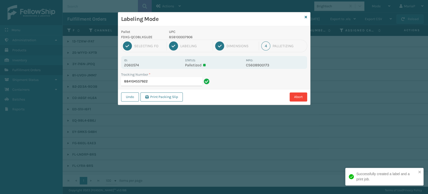
click at [184, 37] on p "858100007906" at bounding box center [206, 36] width 74 height 5
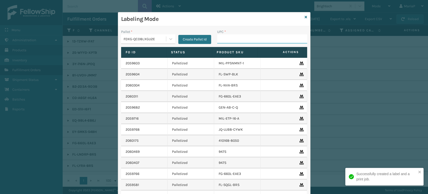
click at [225, 40] on input "UPC *" at bounding box center [262, 38] width 90 height 9
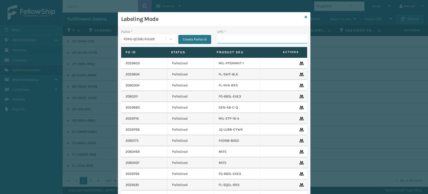
paste input "858100007906"
click at [305, 17] on icon at bounding box center [306, 17] width 3 height 4
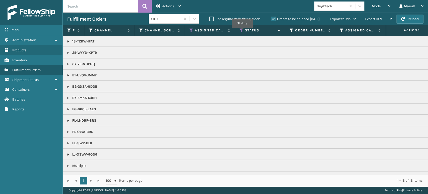
click at [242, 31] on icon at bounding box center [241, 30] width 4 height 5
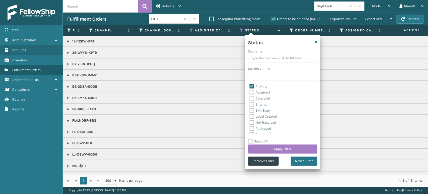
click at [252, 85] on label "Picking" at bounding box center [258, 86] width 18 height 4
click at [250, 85] on input "Picking" at bounding box center [249, 84] width 0 height 3
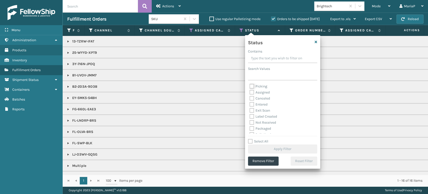
scroll to position [28, 0]
click at [251, 106] on label "Palletized" at bounding box center [260, 106] width 22 height 4
click at [250, 106] on input "Palletized" at bounding box center [249, 105] width 0 height 3
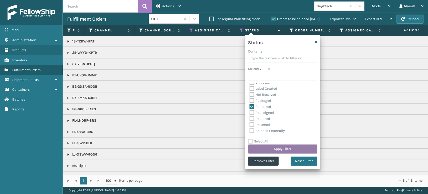
click at [301, 147] on button "Apply Filter" at bounding box center [282, 148] width 69 height 9
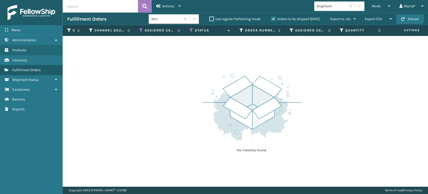
click at [274, 19] on label "Orders to be shipped [DATE]" at bounding box center [295, 19] width 49 height 4
click at [271, 19] on input "Orders to be shipped [DATE]" at bounding box center [271, 17] width 0 height 3
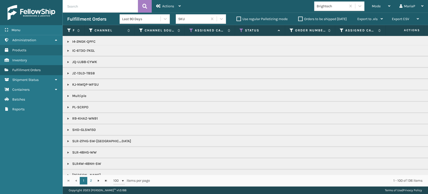
scroll to position [418, 0]
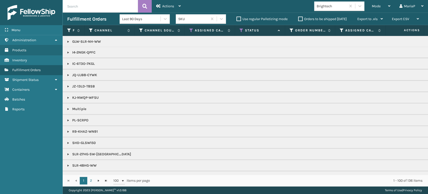
click at [68, 107] on link at bounding box center [68, 109] width 4 height 4
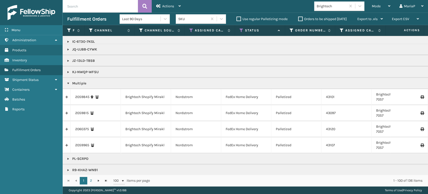
scroll to position [501, 0]
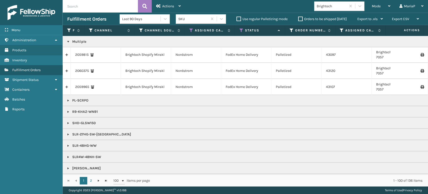
click at [66, 85] on link at bounding box center [67, 87] width 8 height 8
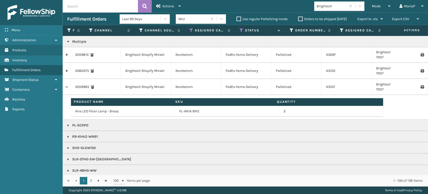
click at [66, 72] on link at bounding box center [67, 71] width 8 height 8
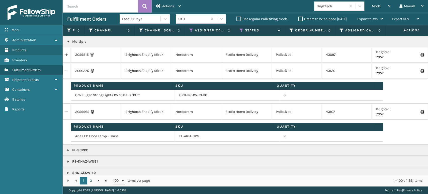
click at [66, 53] on link at bounding box center [67, 55] width 8 height 8
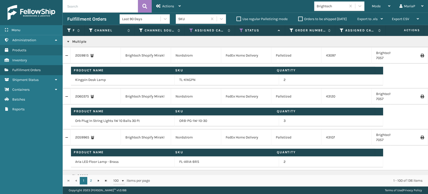
scroll to position [473, 0]
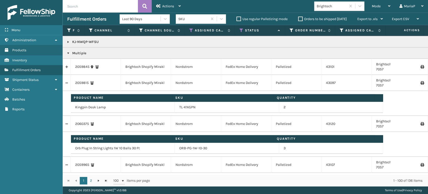
click at [67, 66] on link at bounding box center [67, 67] width 8 height 8
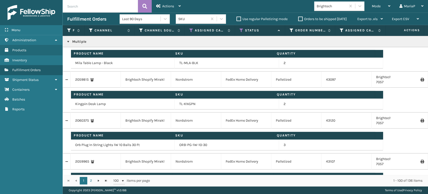
scroll to position [445, 0]
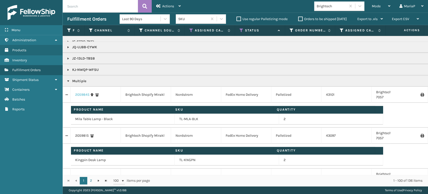
click at [82, 92] on link "2059845" at bounding box center [82, 94] width 14 height 5
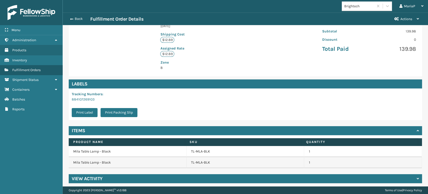
scroll to position [119, 0]
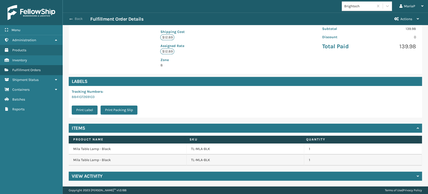
click at [75, 19] on button "Back" at bounding box center [78, 19] width 23 height 5
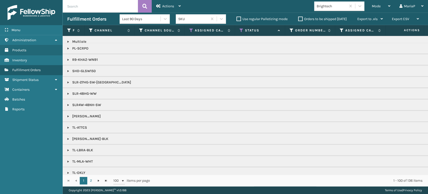
scroll to position [501, 0]
